Goal: Task Accomplishment & Management: Manage account settings

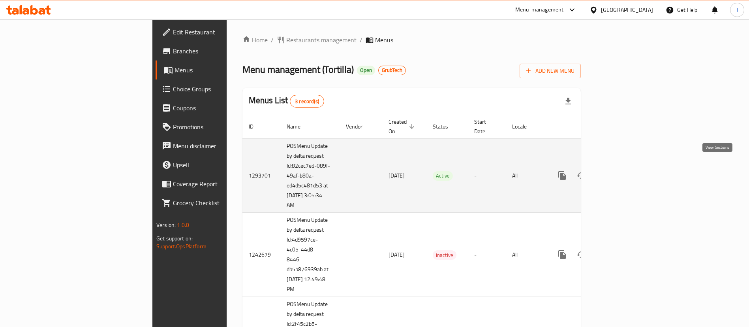
click at [624, 171] on icon "enhanced table" at bounding box center [619, 175] width 9 height 9
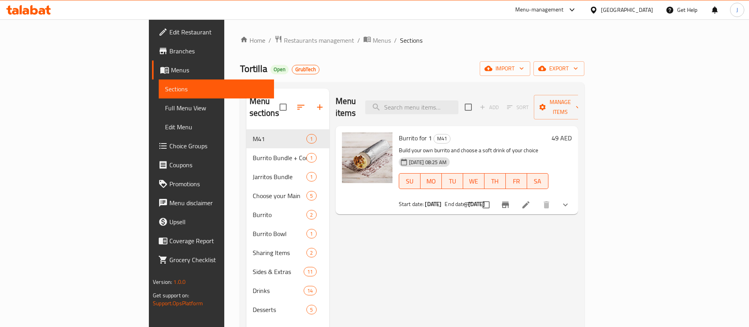
click at [411, 43] on ol "Home / Restaurants management / Menus / Sections" at bounding box center [412, 40] width 344 height 10
click at [509, 201] on icon "Branch-specific-item" at bounding box center [505, 204] width 7 height 6
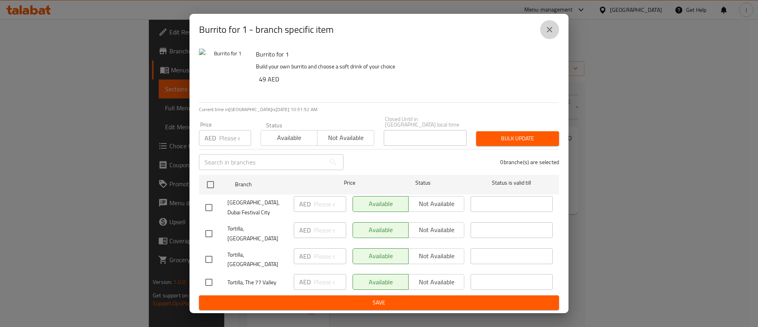
click at [547, 33] on icon "close" at bounding box center [549, 29] width 9 height 9
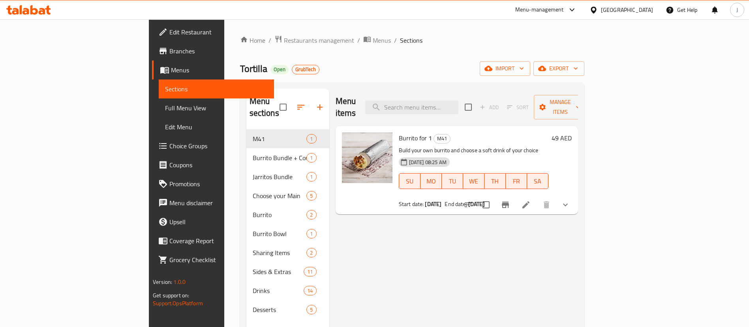
click at [515, 52] on div "Home / Restaurants management / Menus / Sections Tortilla Open GrubTech import …" at bounding box center [412, 228] width 344 height 386
click at [509, 201] on icon "Branch-specific-item" at bounding box center [505, 204] width 7 height 6
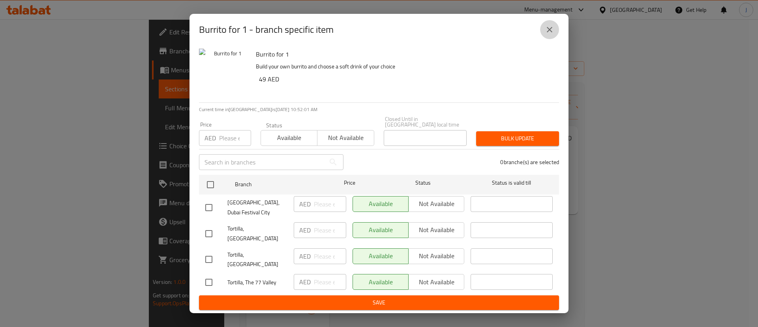
click at [552, 39] on button "close" at bounding box center [549, 29] width 19 height 19
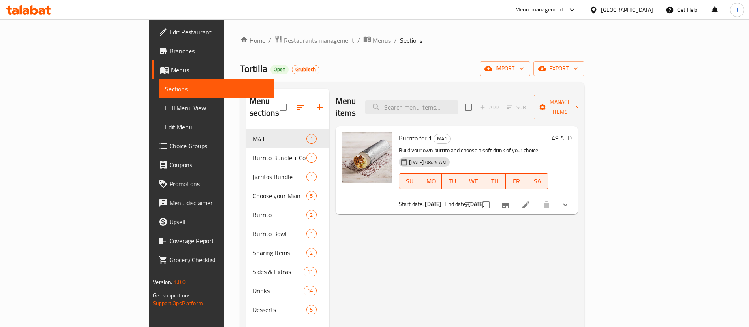
click at [337, 53] on div "Home / Restaurants management / Menus / Sections Tortilla Open GrubTech import …" at bounding box center [412, 228] width 344 height 386
click at [515, 195] on button "Branch-specific-item" at bounding box center [505, 204] width 19 height 19
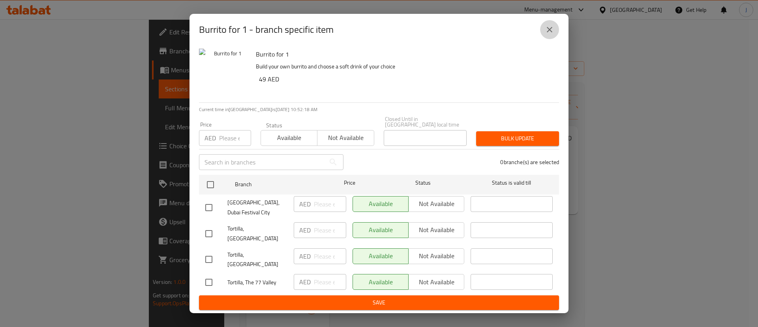
click at [550, 39] on button "close" at bounding box center [549, 29] width 19 height 19
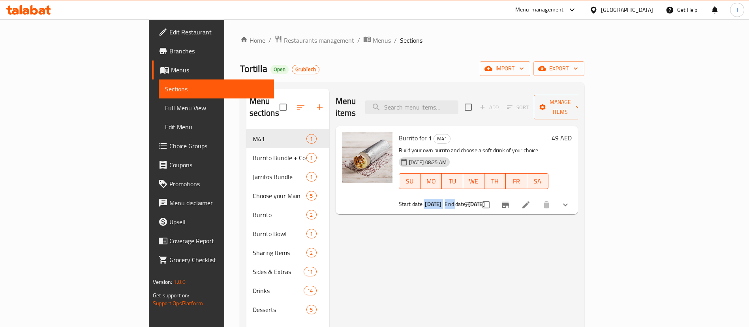
drag, startPoint x: 386, startPoint y: 188, endPoint x: 471, endPoint y: 187, distance: 84.9
click at [463, 200] on div "Start date: [DATE] End date: [DATE]" at bounding box center [474, 204] width 150 height 8
click at [169, 49] on span "Branches" at bounding box center [218, 50] width 98 height 9
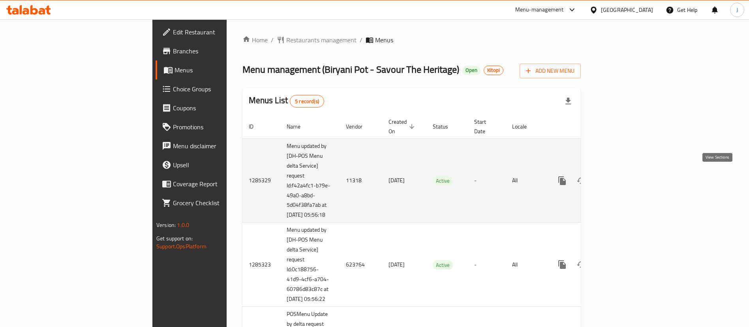
click at [624, 176] on icon "enhanced table" at bounding box center [619, 180] width 9 height 9
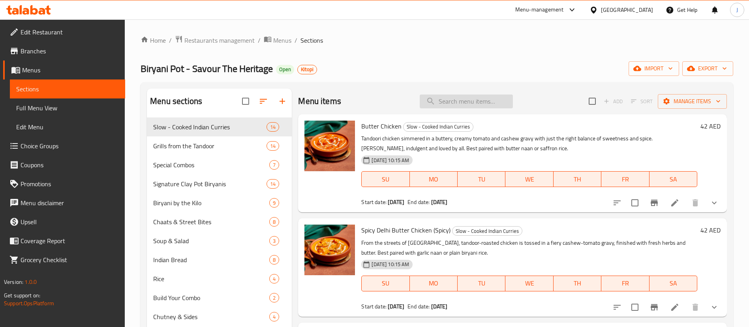
click at [454, 102] on input "search" at bounding box center [466, 101] width 93 height 14
paste input "Butter Chicken Rice Bowl (Serves 1)"
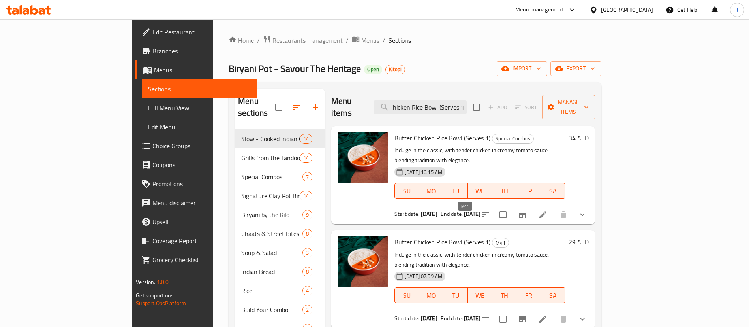
type input "Butter Chicken Rice Bowl (Serves 1)"
drag, startPoint x: 458, startPoint y: 224, endPoint x: 471, endPoint y: 224, distance: 13.0
click at [493, 238] on span "M41" at bounding box center [501, 242] width 16 height 9
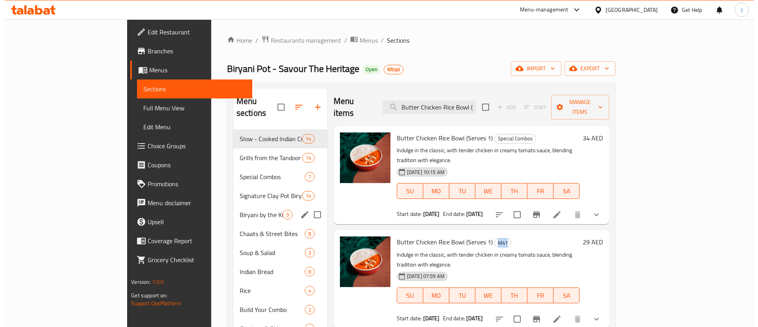
scroll to position [111, 0]
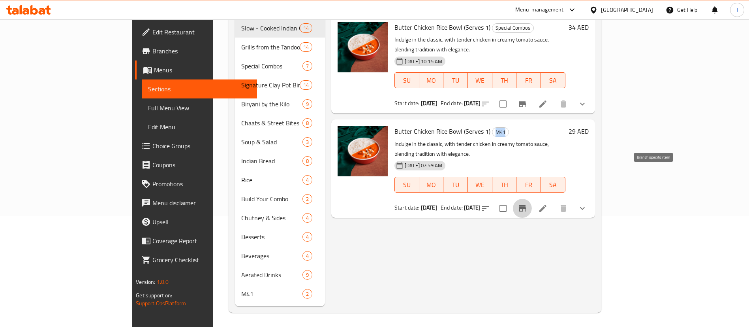
click at [526, 205] on icon "Branch-specific-item" at bounding box center [522, 208] width 7 height 6
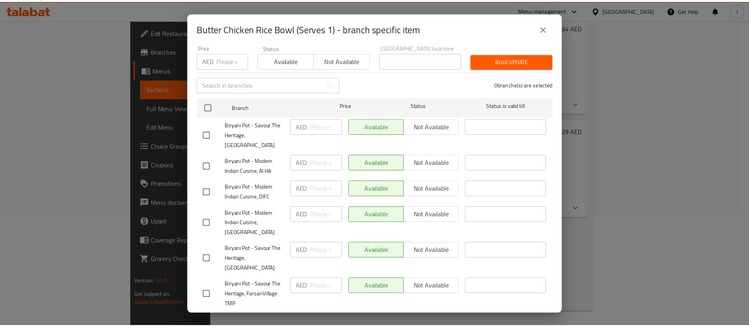
scroll to position [0, 0]
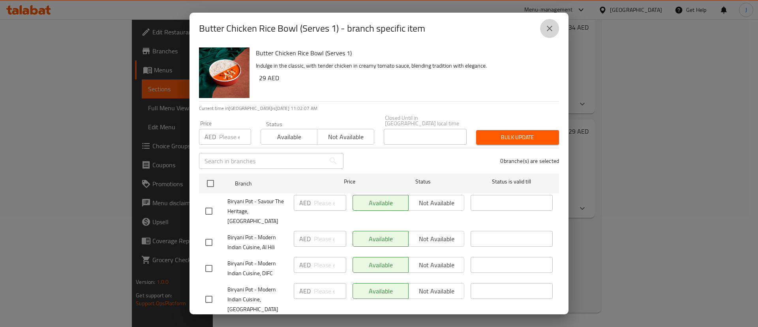
click at [551, 31] on icon "close" at bounding box center [549, 28] width 9 height 9
